Goal: Information Seeking & Learning: Learn about a topic

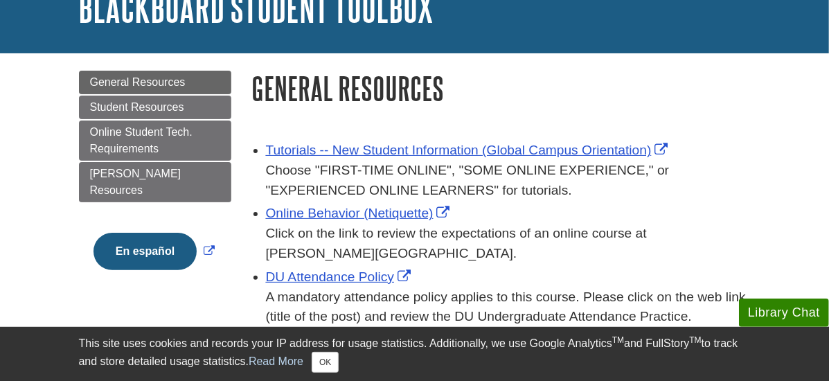
scroll to position [79, 1]
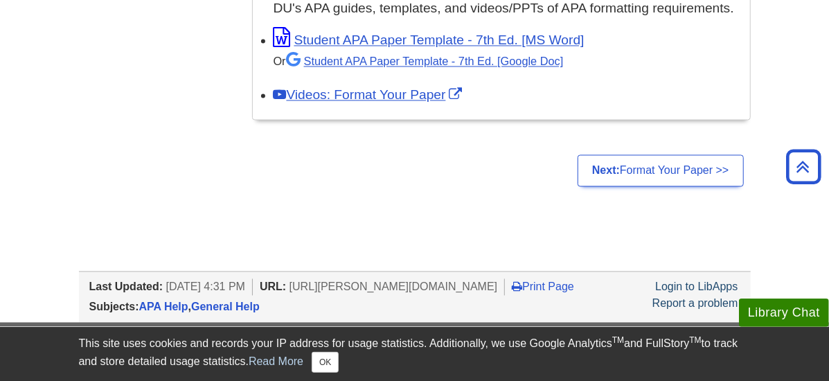
scroll to position [1426, 1]
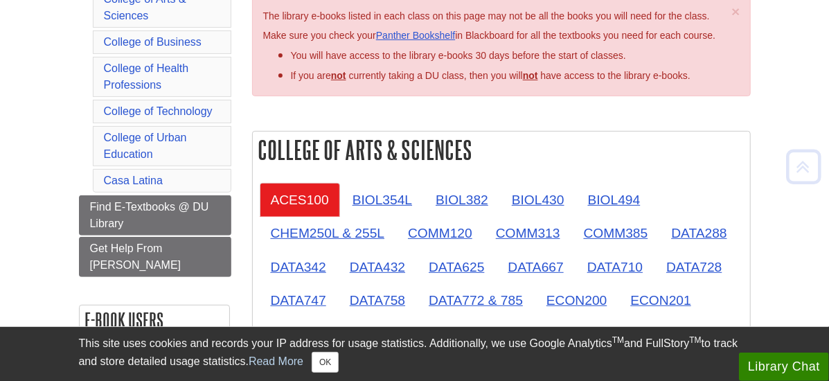
scroll to position [336, 0]
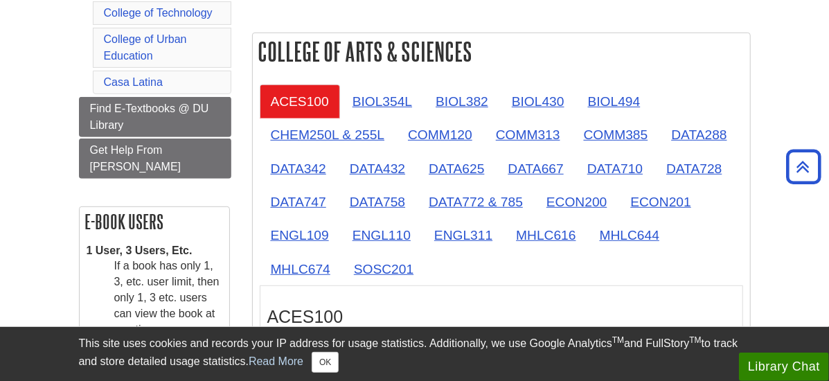
click at [484, 293] on div "ACES100" at bounding box center [501, 313] width 468 height 41
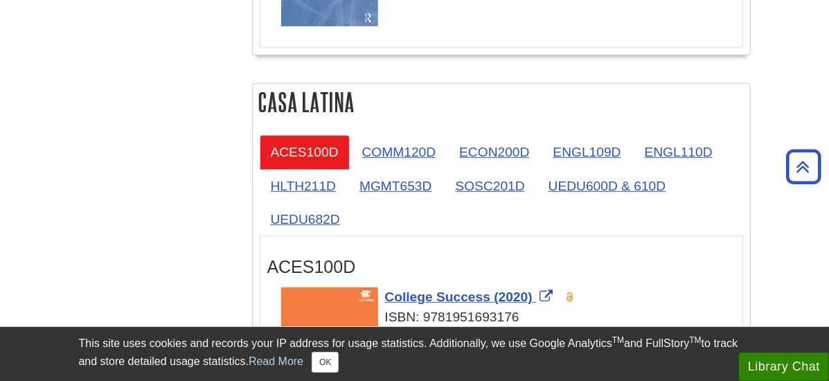
scroll to position [2850, 0]
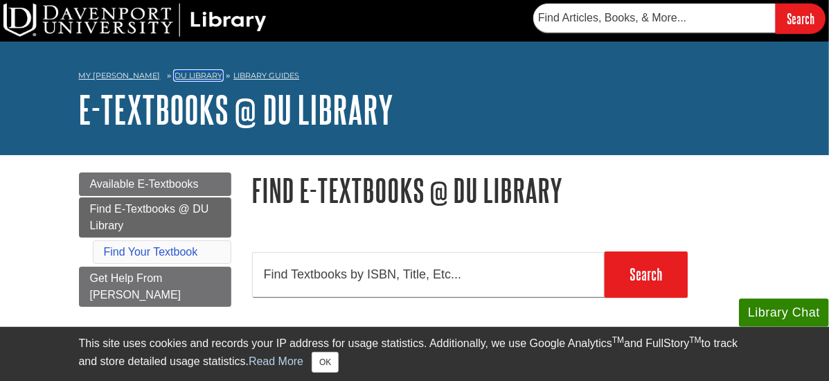
click at [175, 76] on link "DU Library" at bounding box center [199, 76] width 48 height 10
